Goal: Transaction & Acquisition: Purchase product/service

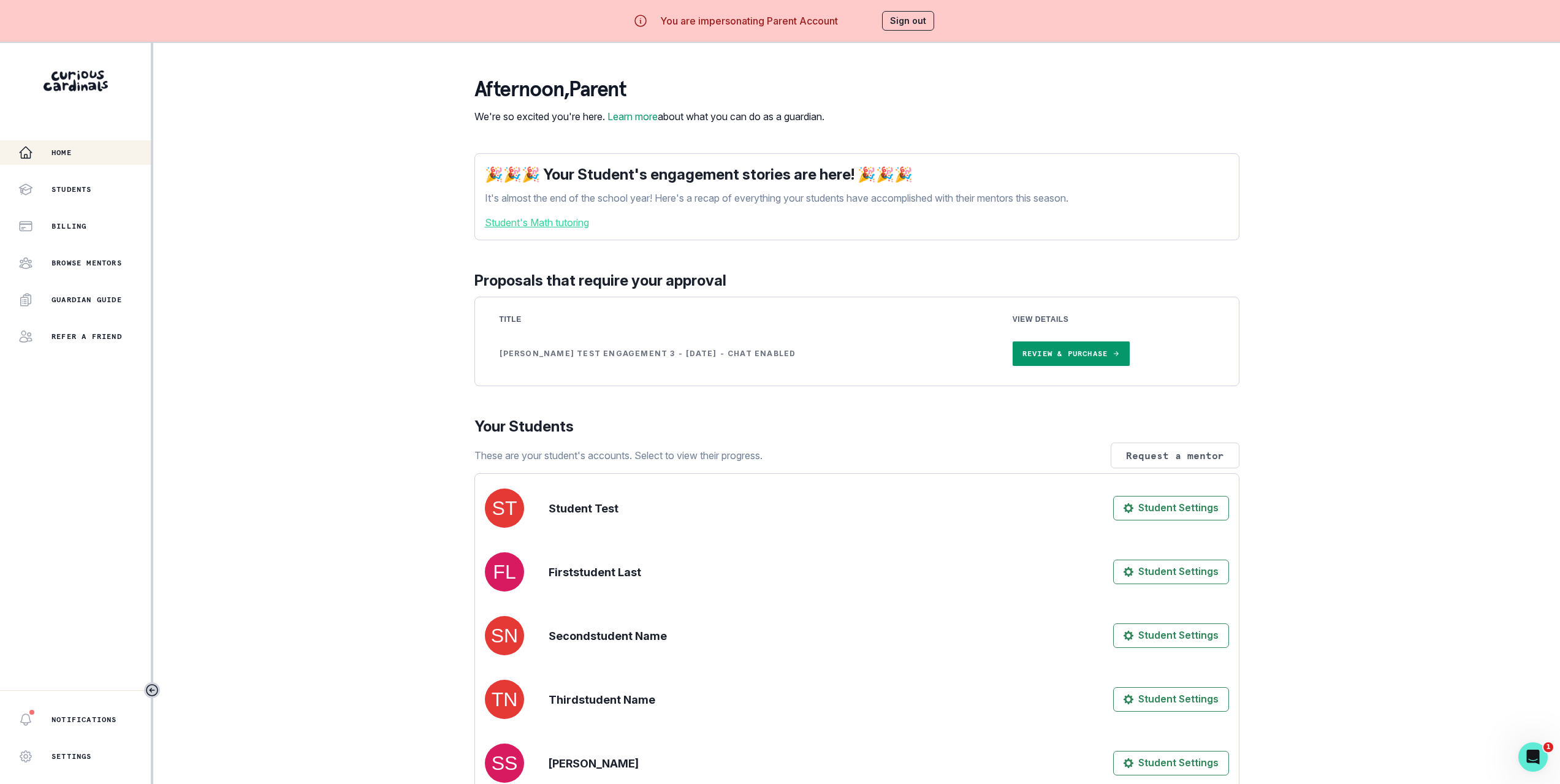
click at [1013, 366] on link "Review & Purchase" at bounding box center [1071, 353] width 117 height 24
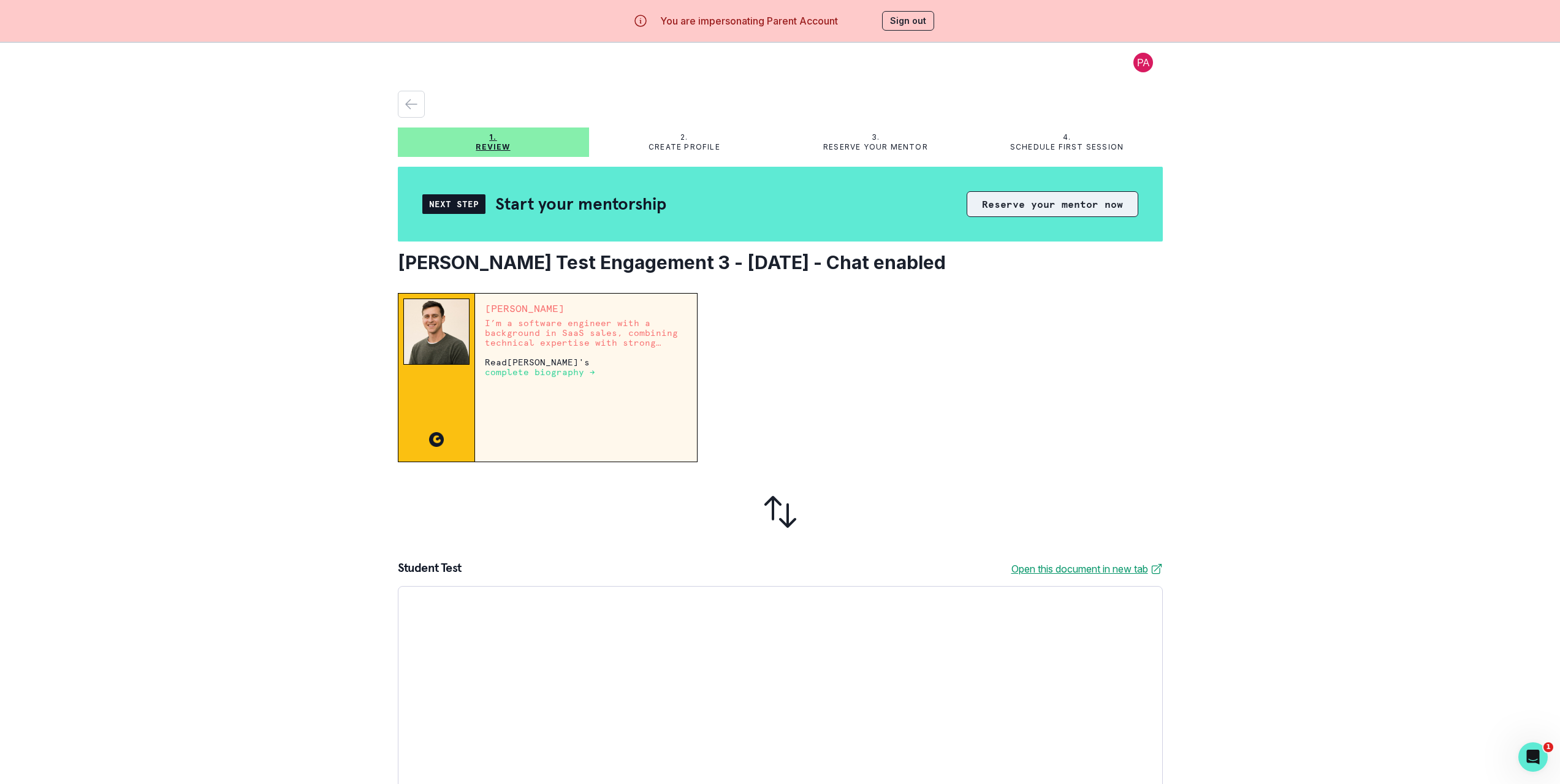
click at [1017, 206] on button "Reserve your mentor now" at bounding box center [1053, 204] width 172 height 26
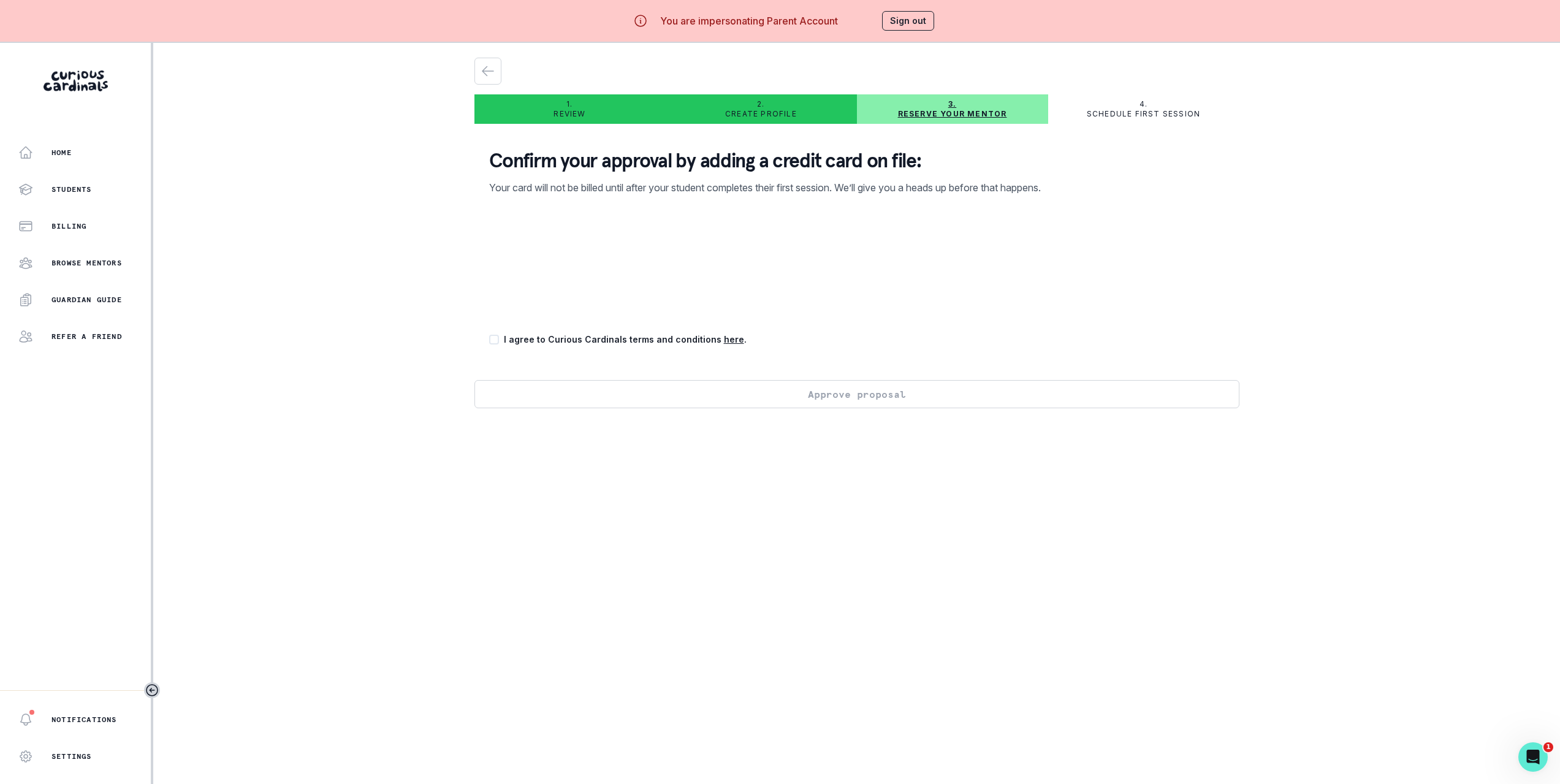
click at [499, 340] on span at bounding box center [494, 340] width 9 height 9
click at [490, 340] on input "checkbox" at bounding box center [489, 339] width 1 height 1
checkbox input "true"
click at [553, 395] on button "Approve proposal" at bounding box center [857, 394] width 765 height 28
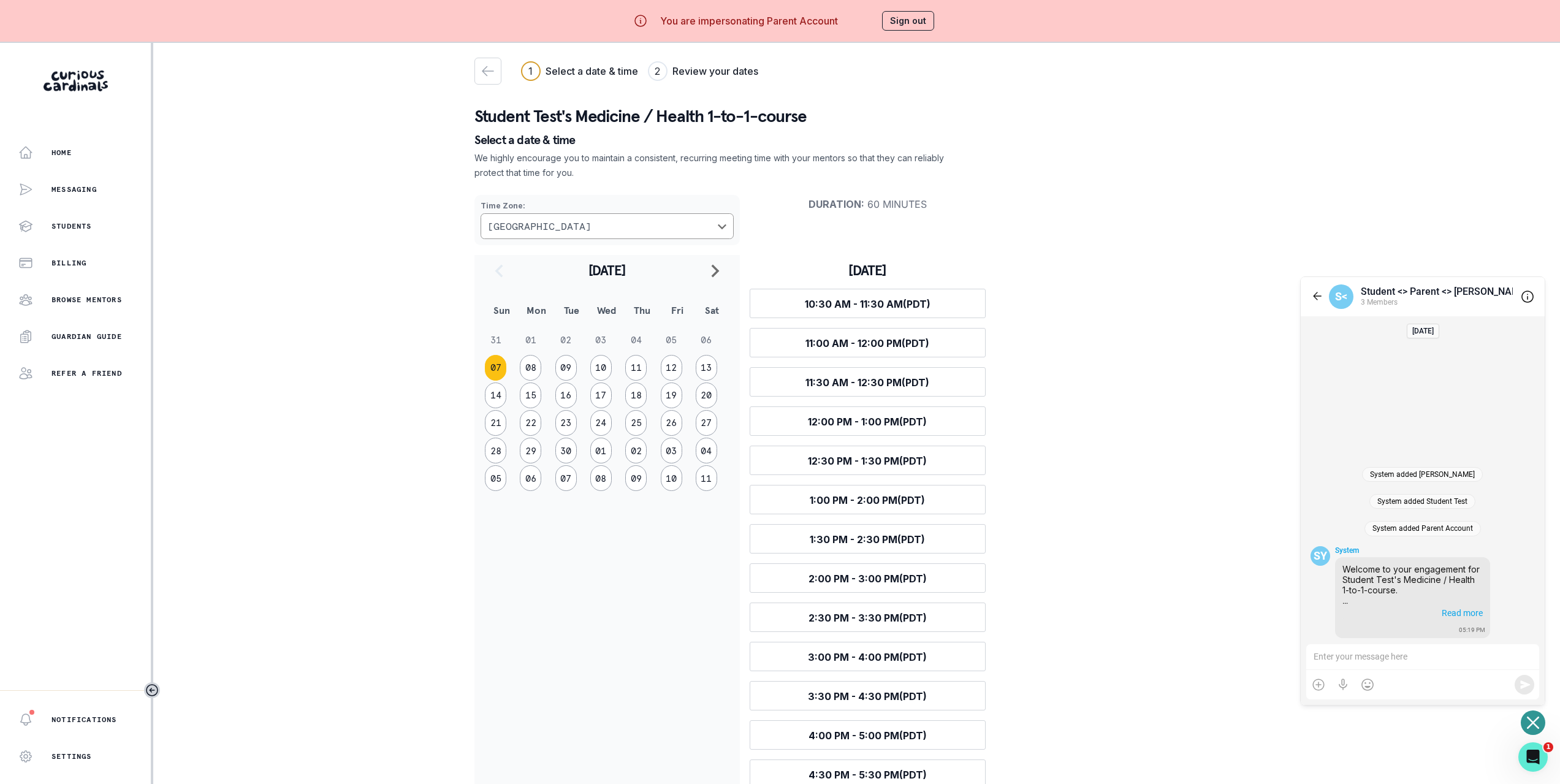
click at [1102, 257] on div "Time Zone : [GEOGRAPHIC_DATA] Duration : 60 minutes [DATE] Sun Mon Tue Wed Thu …" at bounding box center [857, 487] width 765 height 604
click at [39, 156] on div "Home" at bounding box center [84, 152] width 132 height 15
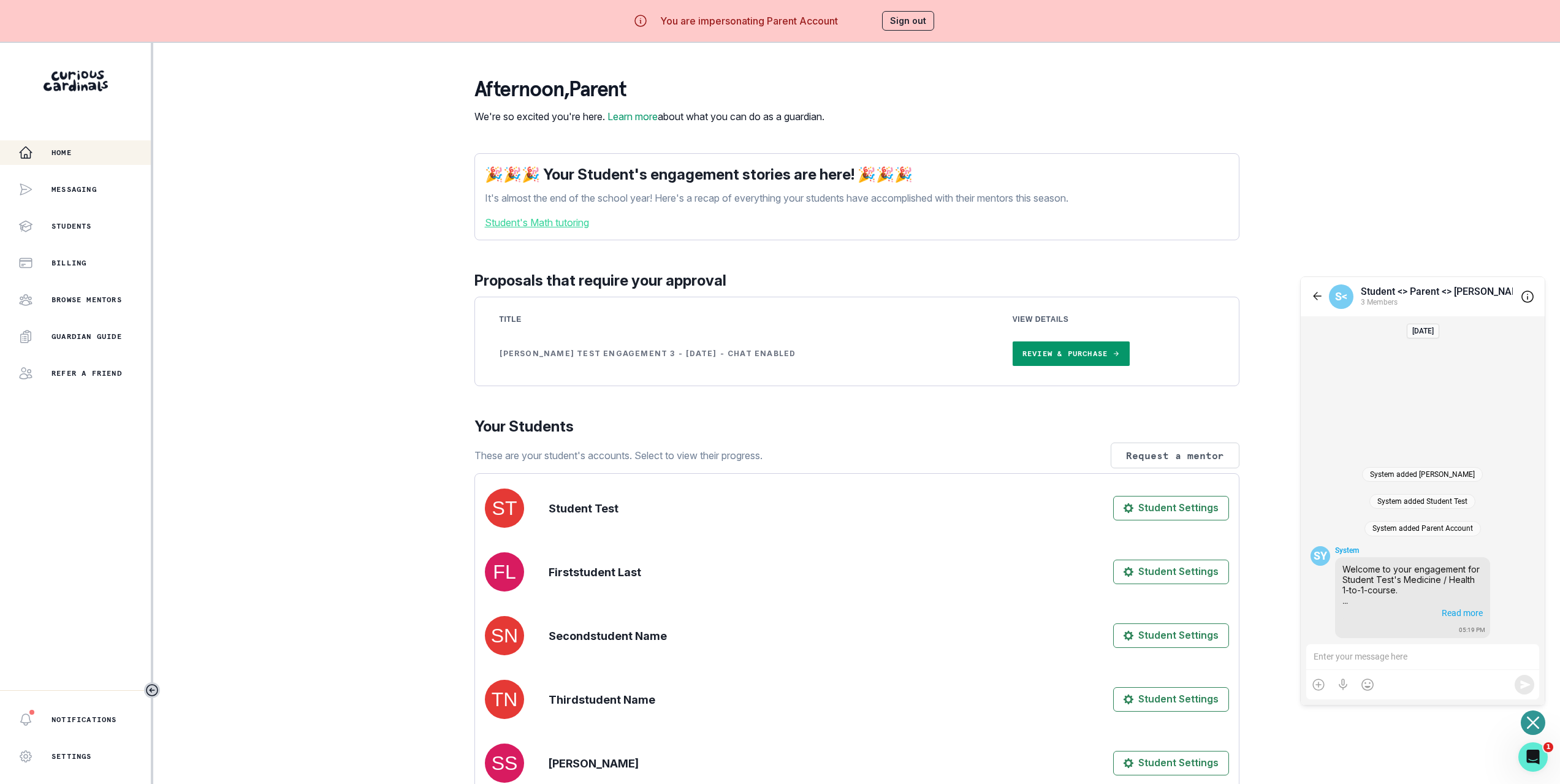
click at [1391, 668] on div at bounding box center [1423, 656] width 233 height 26
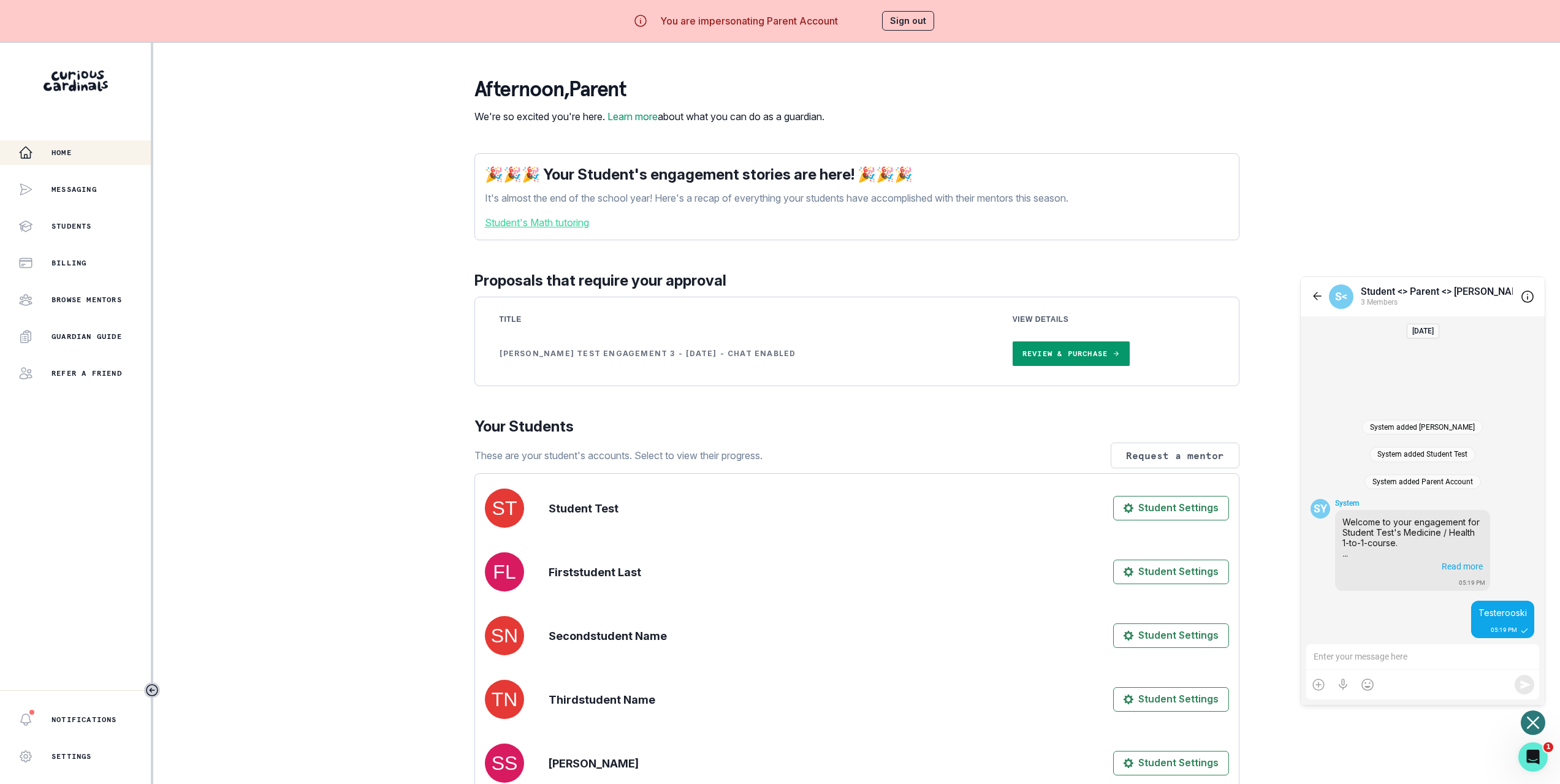
click at [1536, 726] on icon "Open or close messaging widget" at bounding box center [1533, 723] width 13 height 13
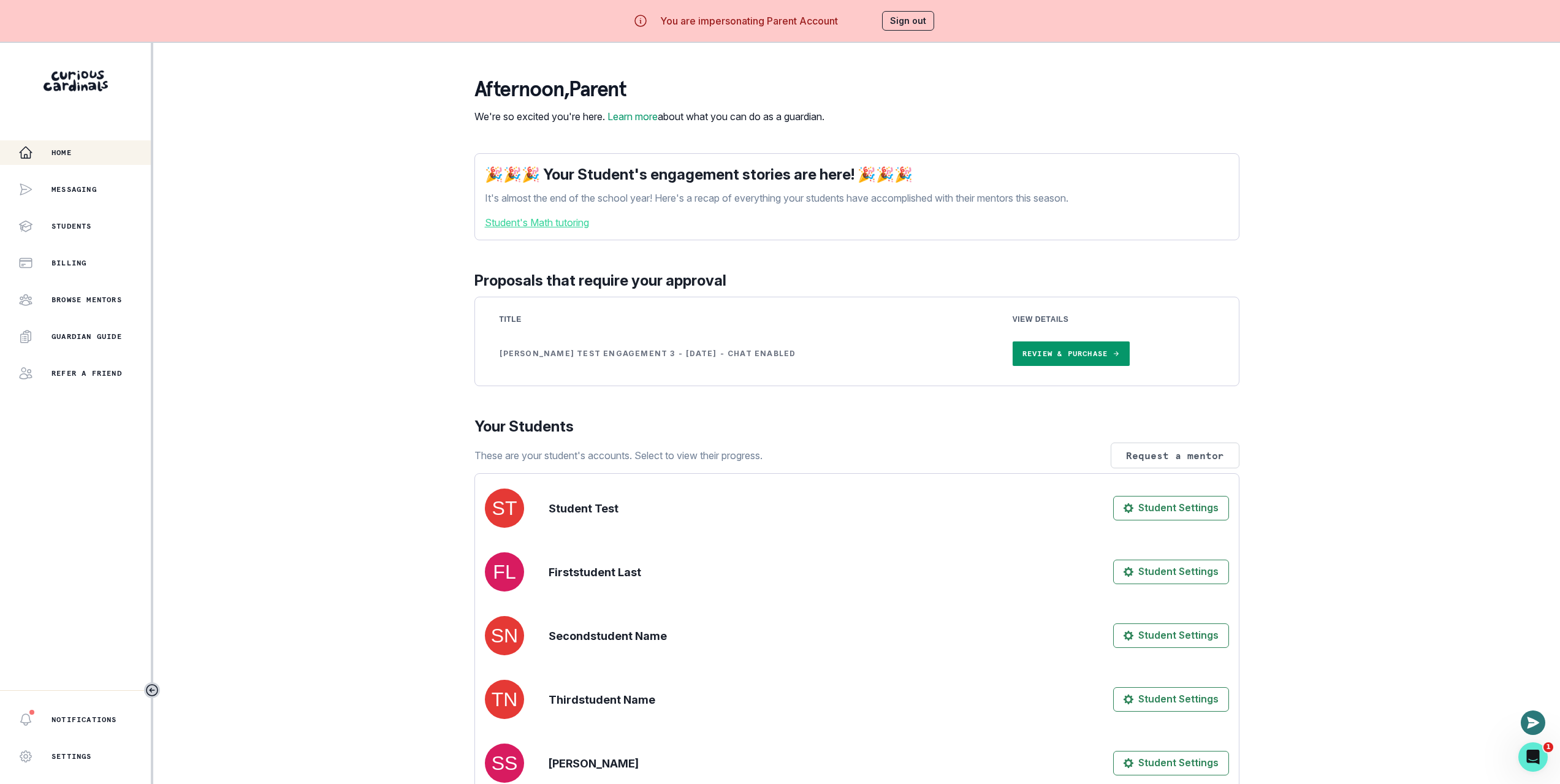
click at [916, 20] on button "Sign out" at bounding box center [908, 20] width 52 height 20
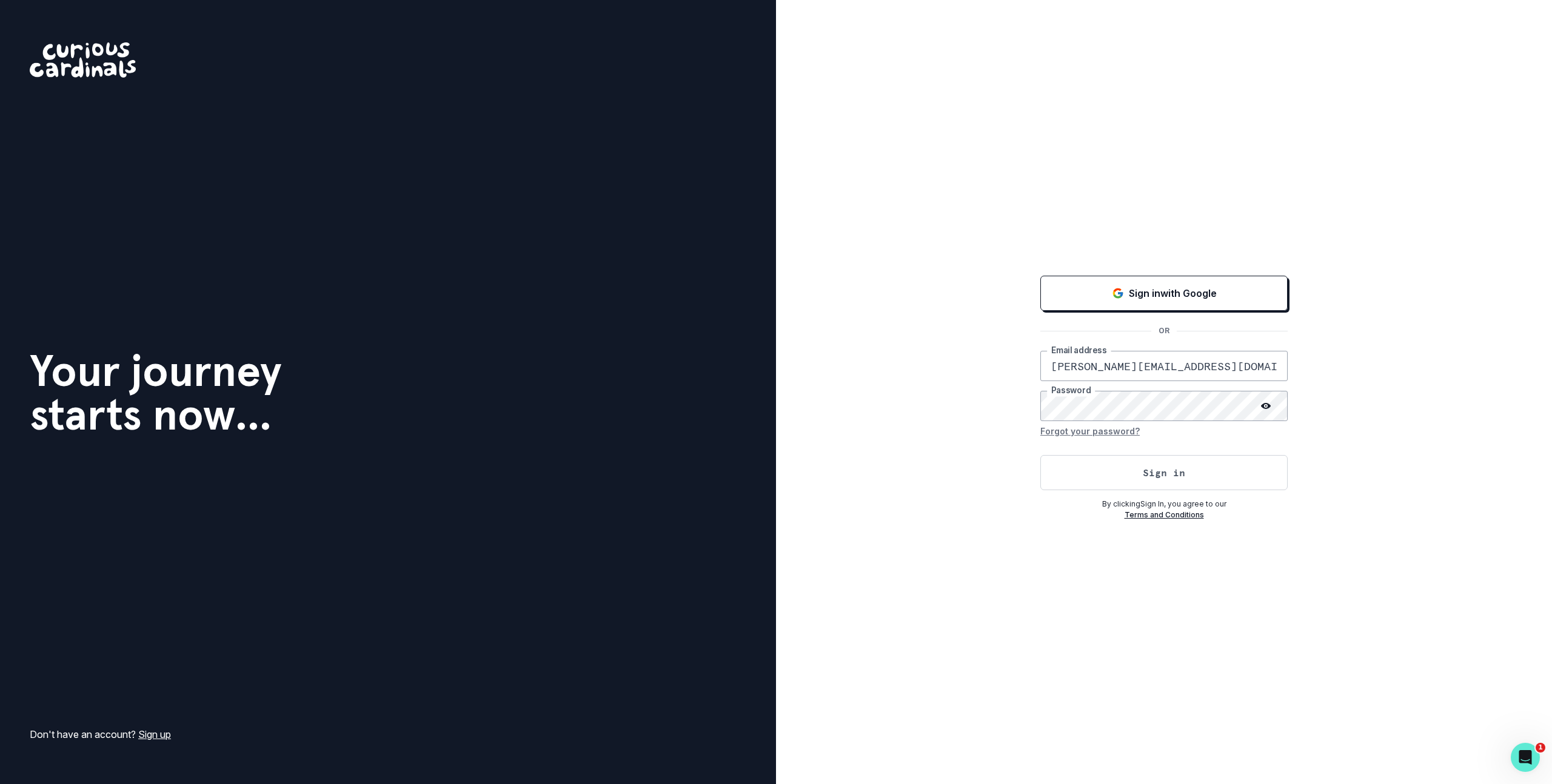
scroll to position [0, 44]
click at [1148, 219] on div "Sign in with Google OR [PERSON_NAME][EMAIL_ADDRESS][DOMAIN_NAME] Email address …" at bounding box center [1165, 392] width 776 height 784
click at [1164, 291] on p "Sign in with Google" at bounding box center [1172, 293] width 88 height 15
